Goal: Task Accomplishment & Management: Manage account settings

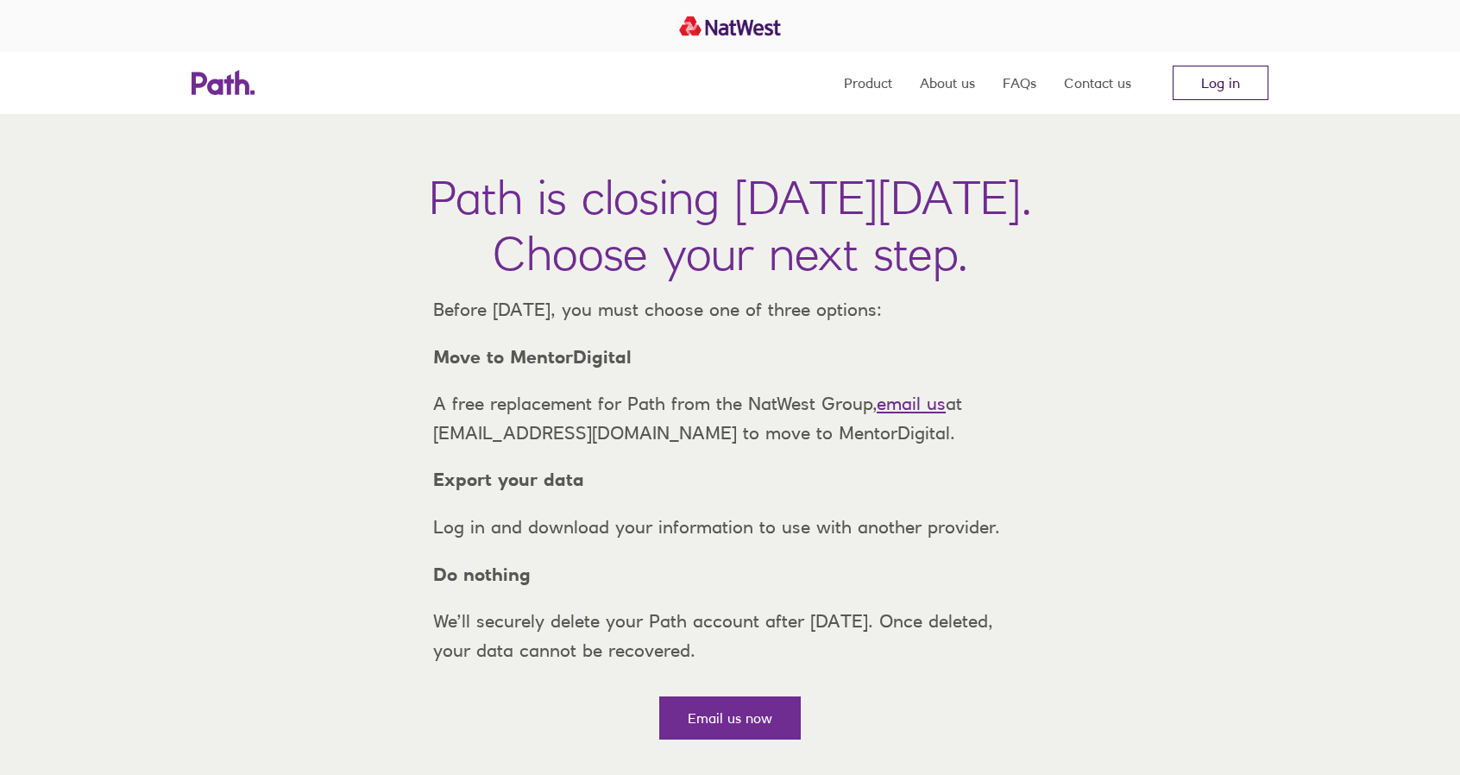
click at [1222, 80] on link "Log in" at bounding box center [1221, 83] width 96 height 35
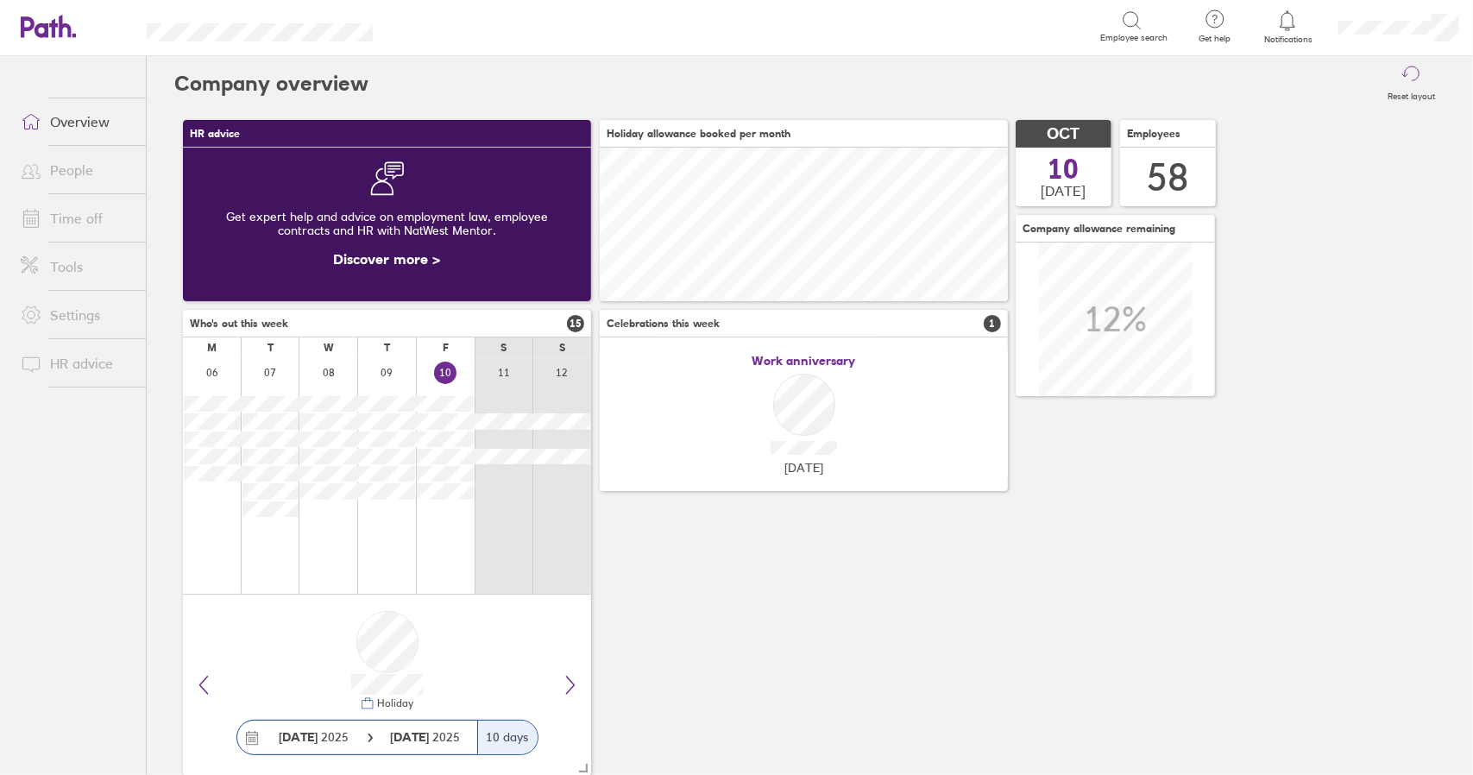
scroll to position [154, 407]
click at [73, 219] on link "Time off" at bounding box center [76, 218] width 139 height 35
